Goal: Task Accomplishment & Management: Manage account settings

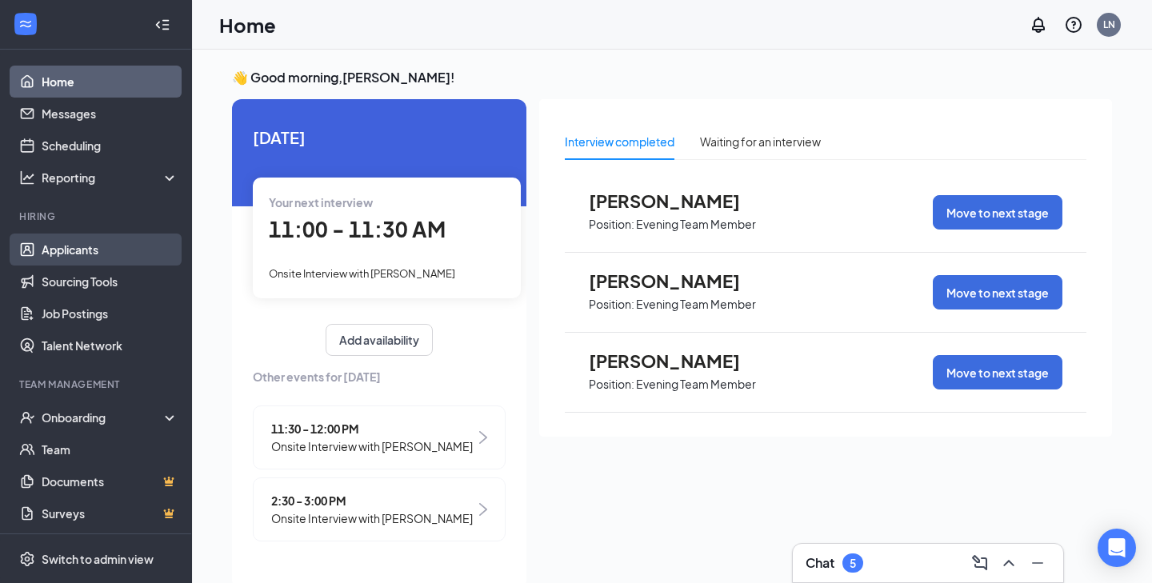
click at [76, 246] on link "Applicants" at bounding box center [110, 250] width 137 height 32
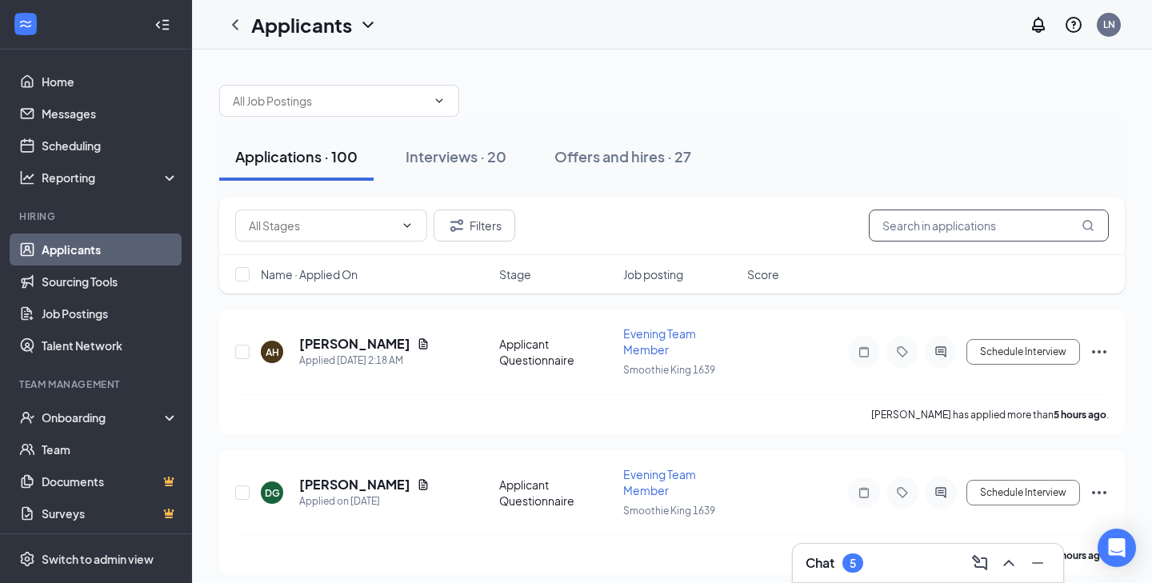
click at [957, 230] on input "text" at bounding box center [989, 226] width 240 height 32
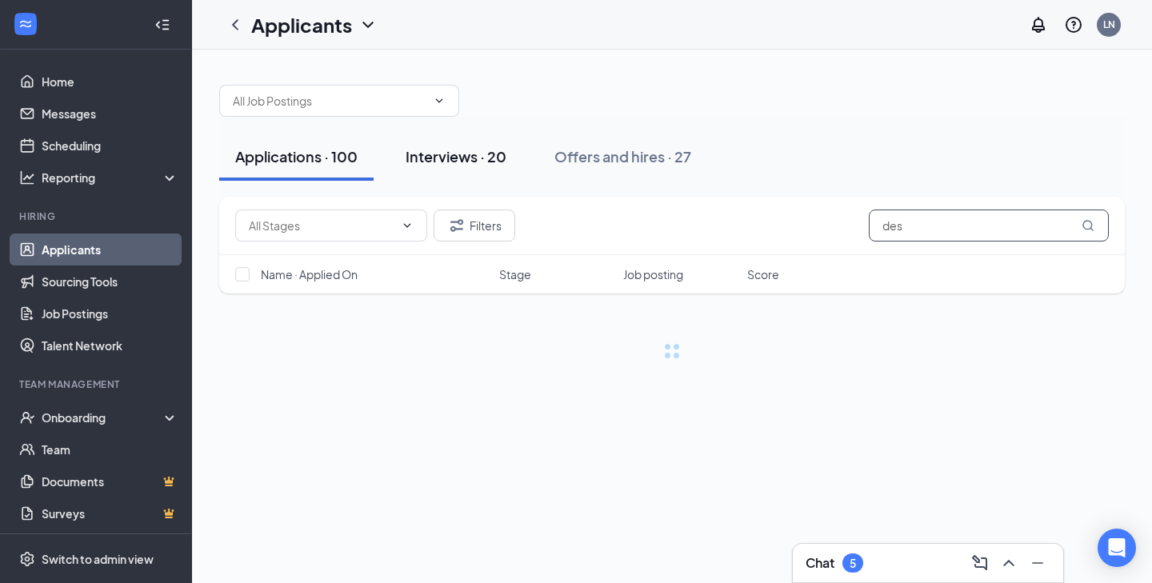
type input "des"
click at [475, 162] on div "Interviews · 20" at bounding box center [456, 156] width 101 height 20
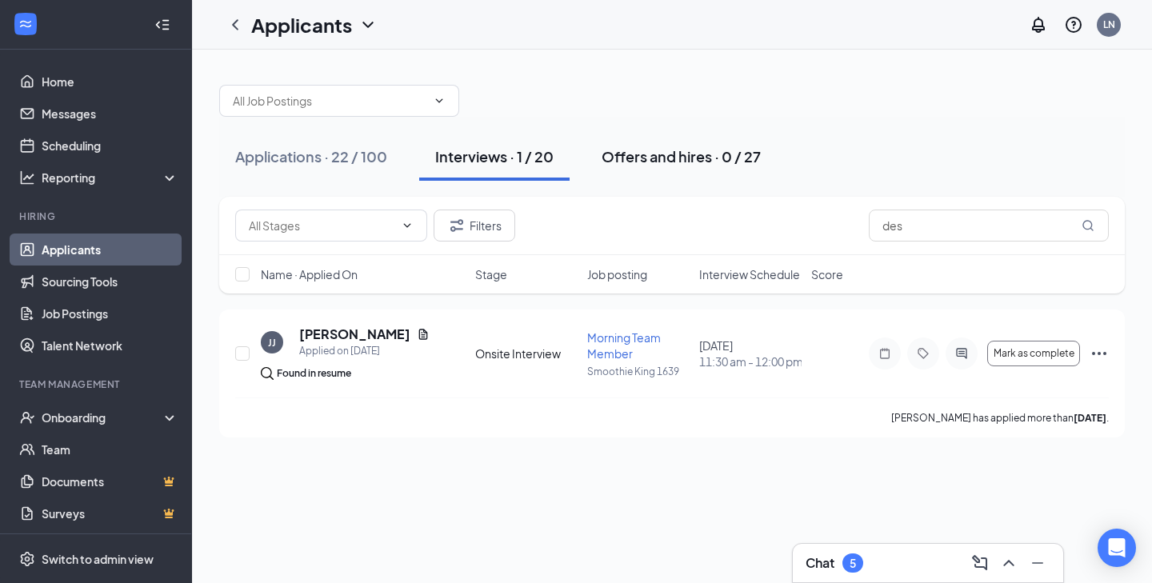
click at [683, 146] on button "Offers and hires · 0 / 27" at bounding box center [681, 157] width 191 height 48
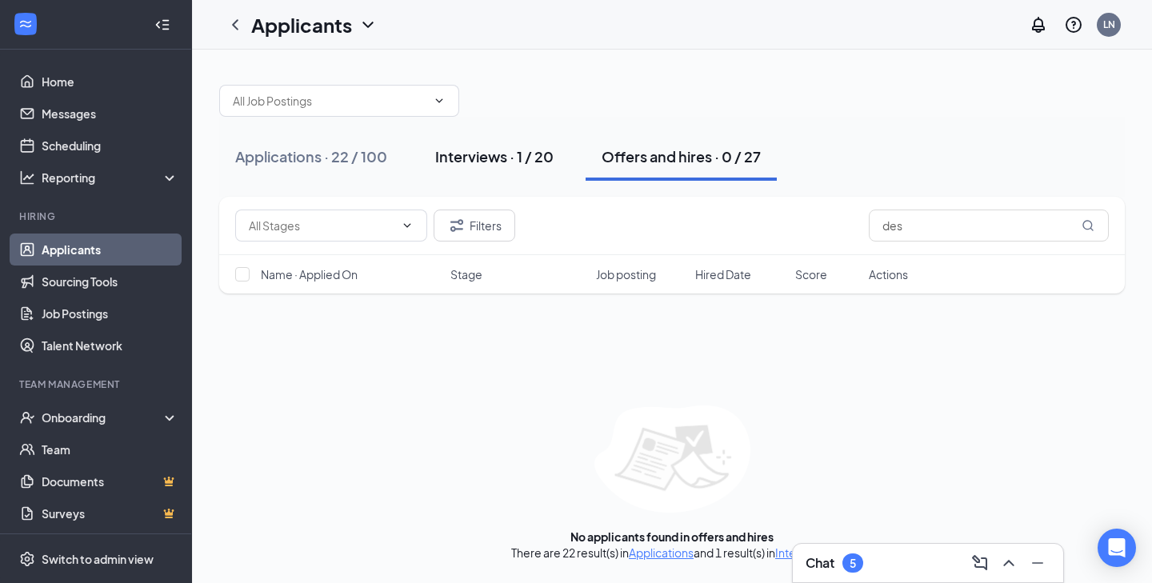
click at [486, 162] on div "Interviews · 1 / 20" at bounding box center [494, 156] width 118 height 20
